Goal: Task Accomplishment & Management: Manage account settings

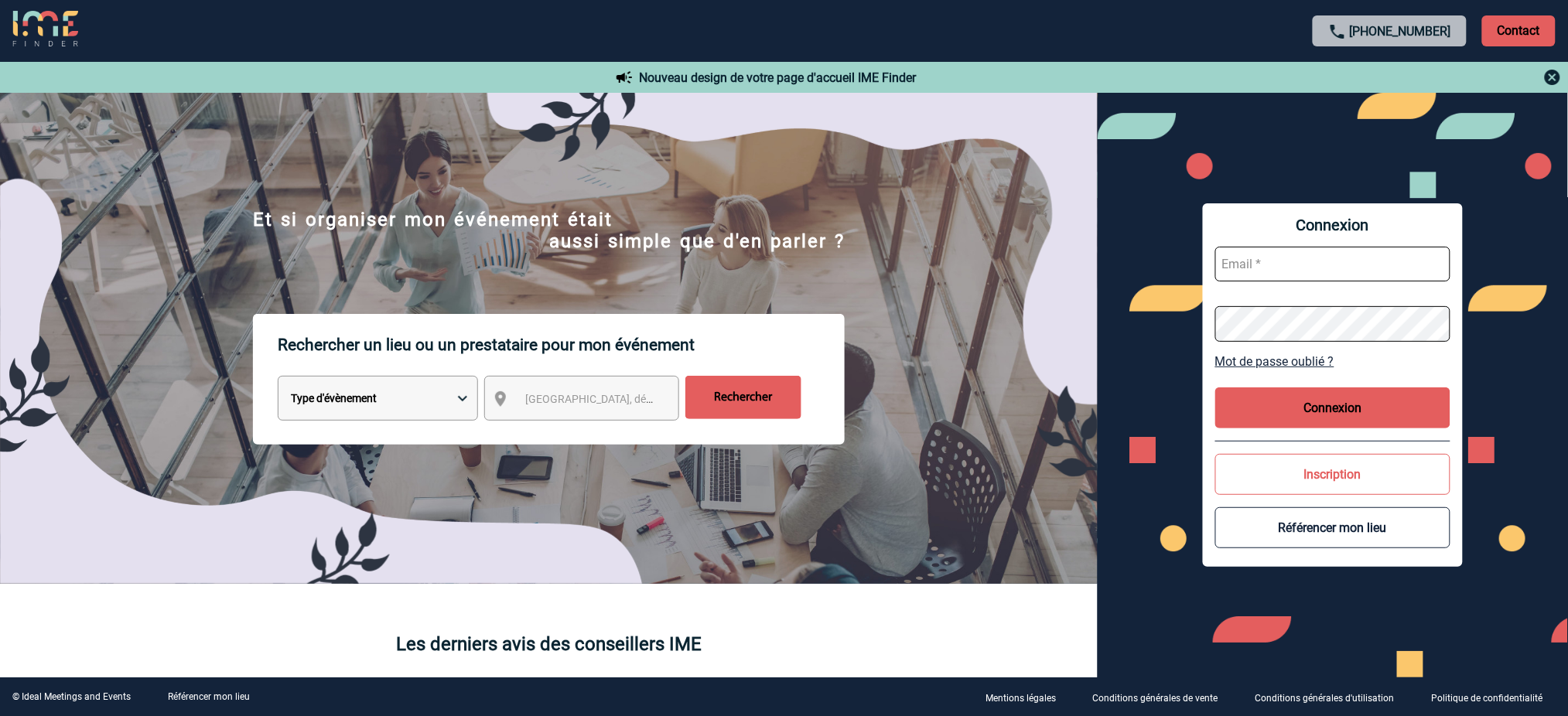
type input "mnoblet@ime-groupe.com"
drag, startPoint x: 1307, startPoint y: 407, endPoint x: 1395, endPoint y: 416, distance: 88.5
click at [1395, 416] on button "Connexion" at bounding box center [1332, 408] width 235 height 41
click at [1394, 413] on button "Connexion" at bounding box center [1332, 408] width 235 height 41
type input "mnoblet@ime-groupe.com"
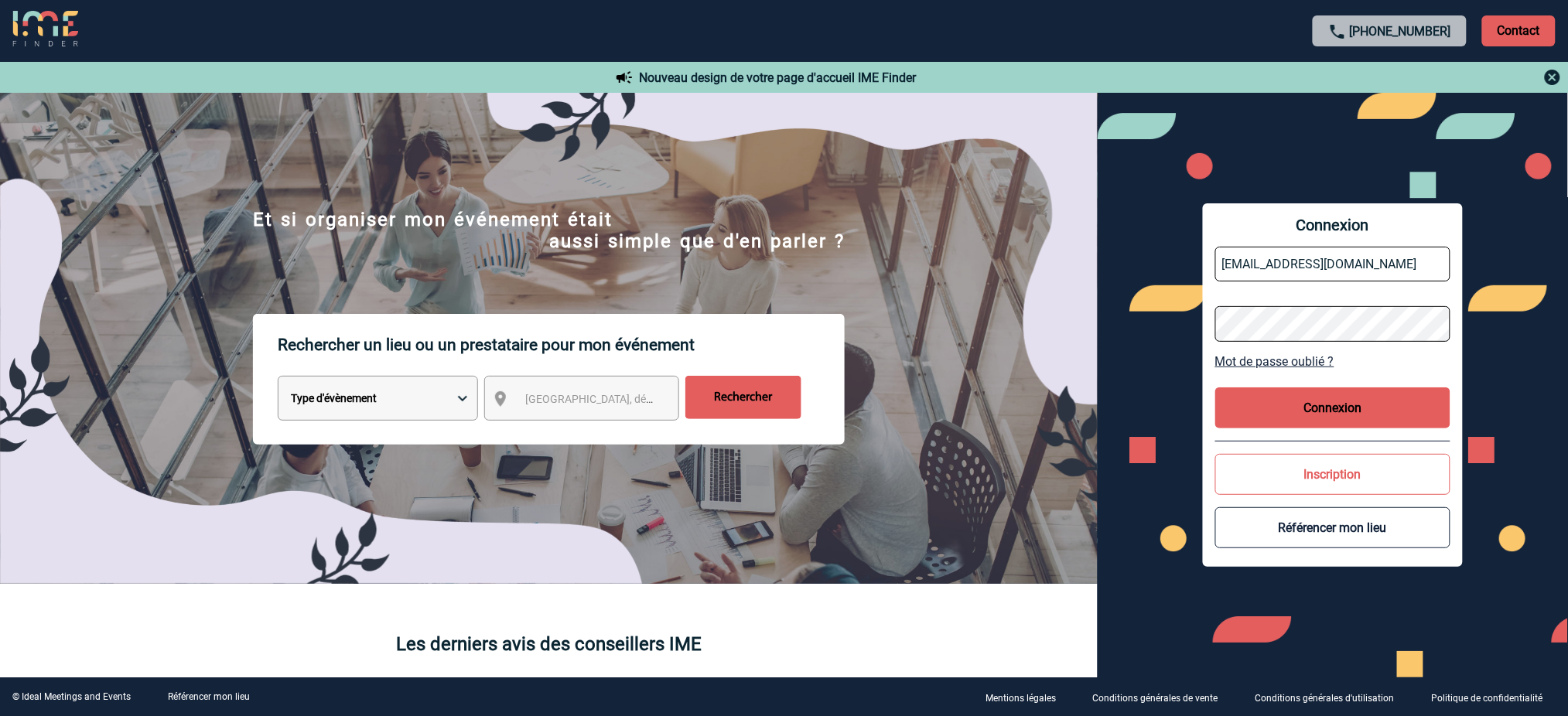
click at [1285, 419] on button "Connexion" at bounding box center [1332, 408] width 235 height 41
